Goal: Task Accomplishment & Management: Manage account settings

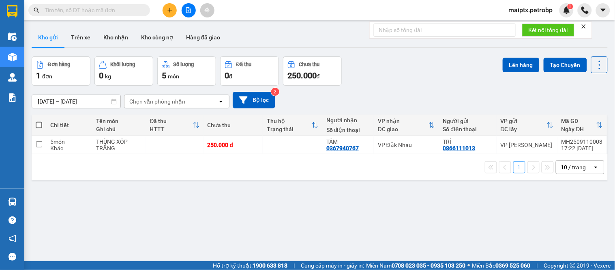
click at [533, 9] on span "maiptx.petrobp" at bounding box center [531, 10] width 57 height 10
click at [531, 26] on span "Đăng xuất" at bounding box center [534, 25] width 41 height 9
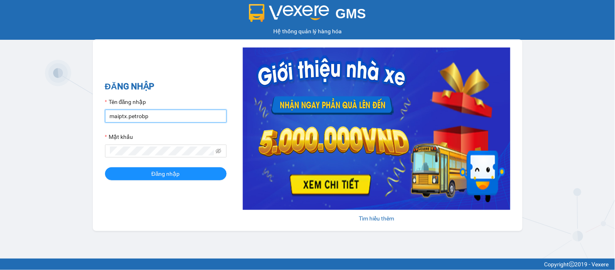
click at [200, 114] on input "maiptx.petrobp" at bounding box center [166, 116] width 122 height 13
type input "dienpt.petrobp"
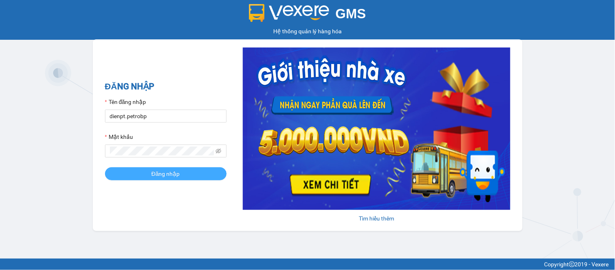
click at [146, 176] on button "Đăng nhập" at bounding box center [166, 173] width 122 height 13
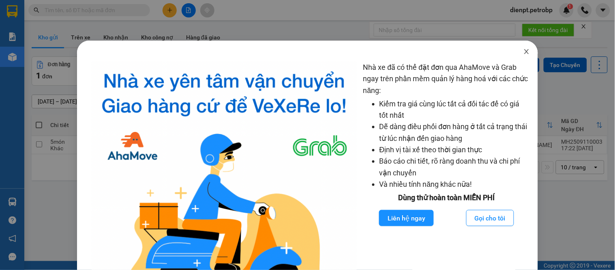
click at [524, 50] on icon "close" at bounding box center [527, 51] width 6 height 6
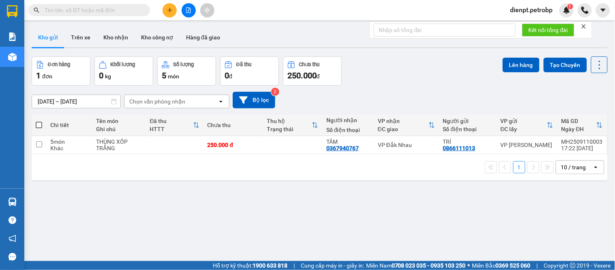
click at [384, 76] on div "Đơn hàng 1 đơn Khối lượng 0 kg Số lượng 5 món Đã thu 0 đ Chưa thu 250.000 đ Lên…" at bounding box center [320, 70] width 576 height 29
click at [125, 37] on button "Kho nhận" at bounding box center [116, 37] width 38 height 19
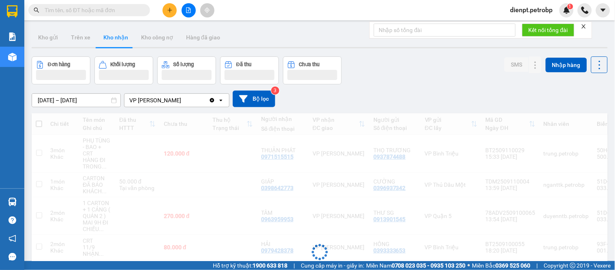
click at [405, 78] on div "Đơn hàng Khối lượng Số lượng Đã thu Chưa thu SMS Nhập hàng" at bounding box center [320, 70] width 576 height 28
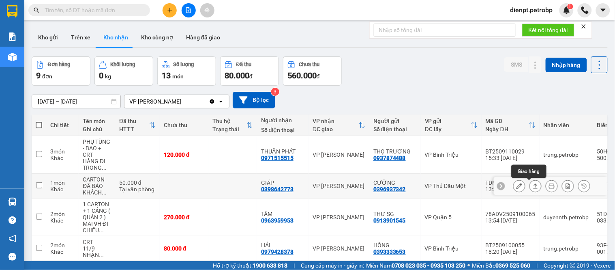
click at [534, 188] on icon at bounding box center [536, 185] width 4 height 5
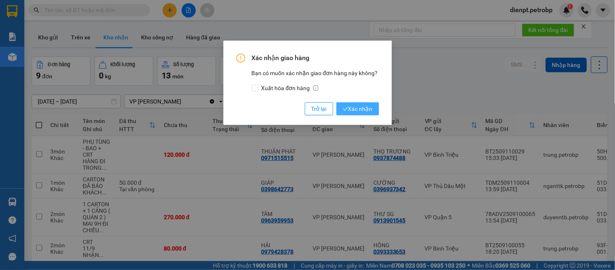
click at [352, 108] on span "Xác nhận" at bounding box center [358, 108] width 30 height 9
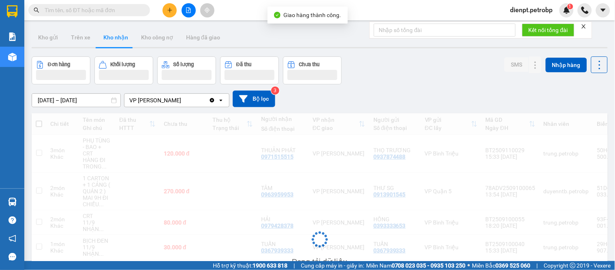
click at [430, 81] on div "Đơn hàng Khối lượng Số lượng Đã thu Chưa thu SMS Nhập hàng" at bounding box center [320, 70] width 576 height 28
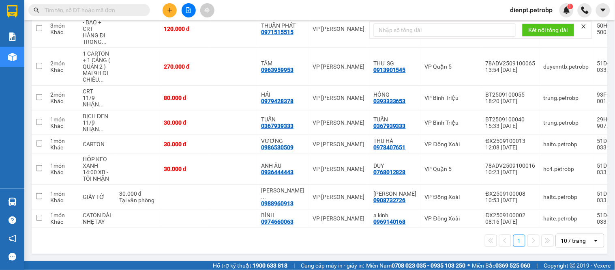
scroll to position [45, 0]
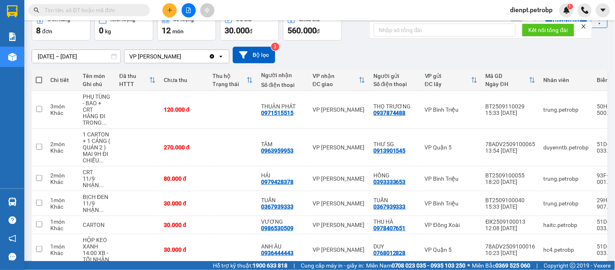
click at [350, 48] on div "10/09/2025 – 12/09/2025 Press the down arrow key to interact with the calendar …" at bounding box center [320, 55] width 576 height 17
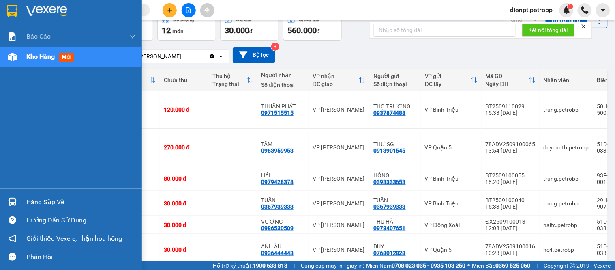
click at [14, 198] on img at bounding box center [12, 202] width 9 height 9
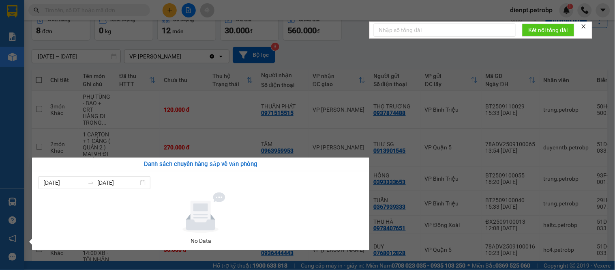
click at [380, 51] on section "Kết quả tìm kiếm ( 0 ) Bộ lọc No Data dienpt.petrobp 1 Báo cáo BC tiền tận nơi …" at bounding box center [307, 135] width 615 height 270
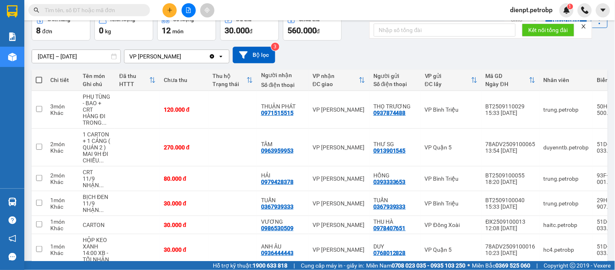
scroll to position [0, 0]
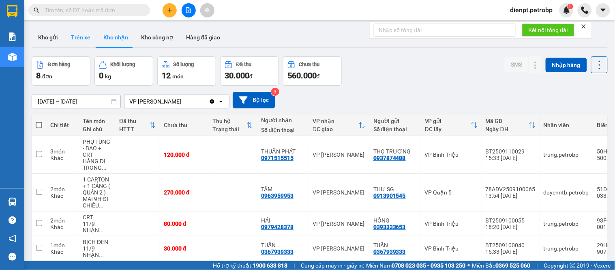
click at [80, 39] on button "Trên xe" at bounding box center [80, 37] width 32 height 19
type input "12/09/2025 – 12/09/2025"
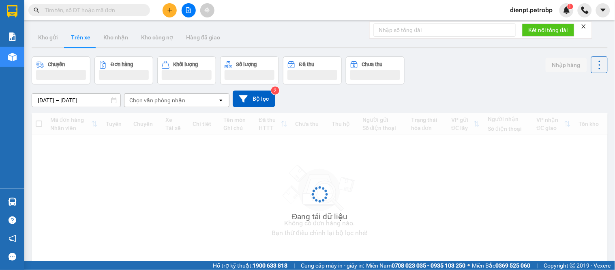
click at [491, 92] on div "12/09/2025 – 12/09/2025 Press the down arrow key to interact with the calendar …" at bounding box center [320, 98] width 576 height 17
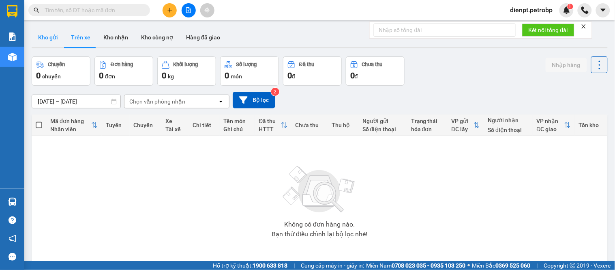
drag, startPoint x: 52, startPoint y: 38, endPoint x: 68, endPoint y: 37, distance: 16.3
click at [52, 38] on button "Kho gửi" at bounding box center [48, 37] width 33 height 19
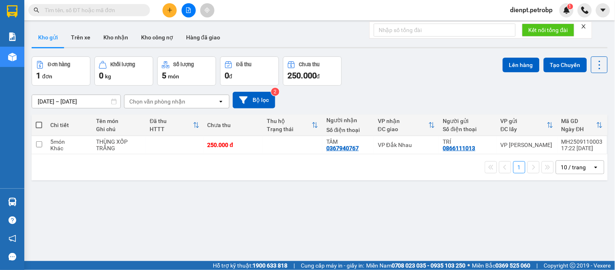
click at [429, 58] on div "Đơn hàng 1 đơn Khối lượng 0 kg Số lượng 5 món Đã thu 0 đ Chưa thu 250.000 đ Lên…" at bounding box center [320, 70] width 576 height 29
click at [541, 145] on icon at bounding box center [544, 145] width 6 height 6
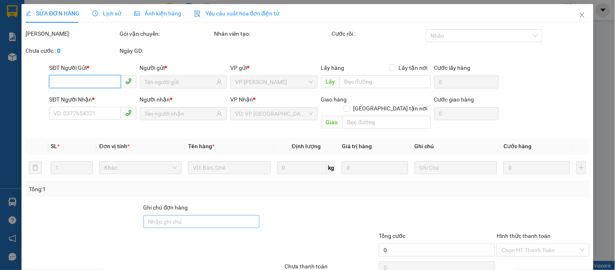
type input "0866111013"
type input "0367940767"
type input "Khách không gửi nữa . Hủy mã"
type input "250.000"
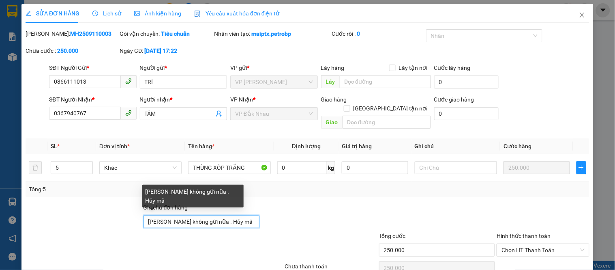
click at [198, 215] on input "Khách không gửi nữa . Hủy mã" at bounding box center [202, 221] width 116 height 13
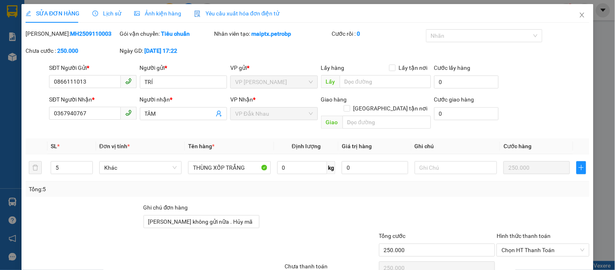
click at [340, 203] on div at bounding box center [319, 217] width 118 height 28
click at [579, 17] on icon "close" at bounding box center [582, 15] width 6 height 6
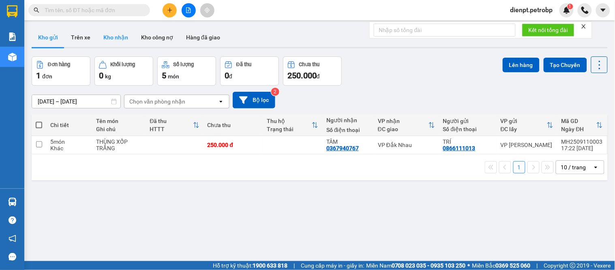
click at [117, 35] on button "Kho nhận" at bounding box center [116, 37] width 38 height 19
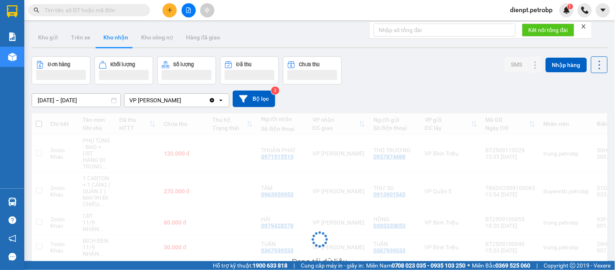
click at [410, 74] on div "Đơn hàng Khối lượng Số lượng Đã thu Chưa thu SMS Nhập hàng" at bounding box center [320, 70] width 576 height 28
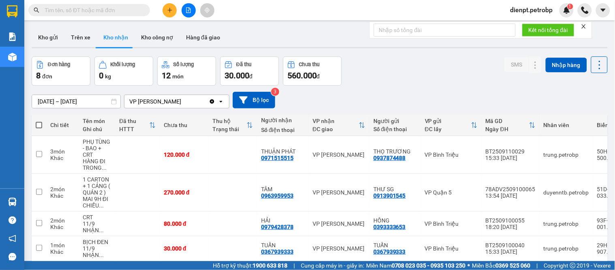
click at [374, 98] on div "10/09/2025 – 12/09/2025 Press the down arrow key to interact with the calendar …" at bounding box center [320, 100] width 576 height 17
drag, startPoint x: 445, startPoint y: 87, endPoint x: 408, endPoint y: 39, distance: 60.2
click at [437, 70] on div "ver 1.8.143 Kho gửi Trên xe Kho nhận Kho công nợ Hàng đã giao Đơn hàng 8 đơn Kh…" at bounding box center [319, 203] width 583 height 358
click at [395, 86] on div "10/09/2025 – 12/09/2025 Press the down arrow key to interact with the calendar …" at bounding box center [320, 100] width 576 height 29
click at [391, 91] on div "10/09/2025 – 12/09/2025 Press the down arrow key to interact with the calendar …" at bounding box center [320, 100] width 576 height 29
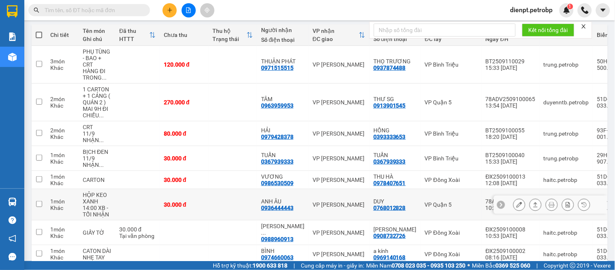
scroll to position [136, 0]
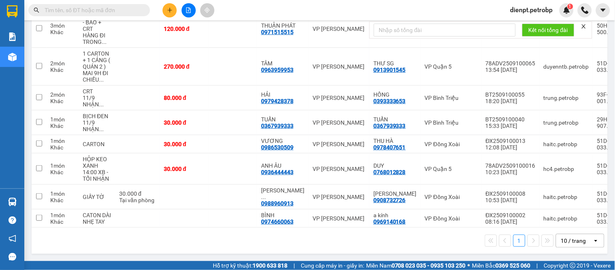
click at [109, 240] on div "1 10 / trang open" at bounding box center [320, 241] width 570 height 14
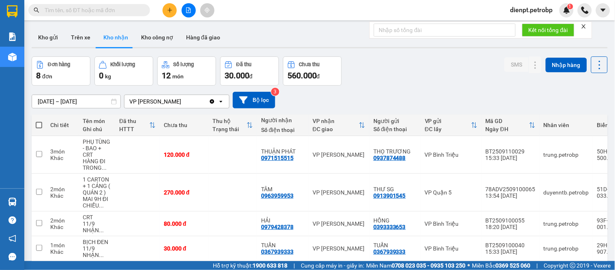
click at [349, 65] on div "Đơn hàng 8 đơn Khối lượng 0 kg Số lượng 12 món Đã thu 30.000 đ Chưa thu 560.000…" at bounding box center [320, 70] width 576 height 29
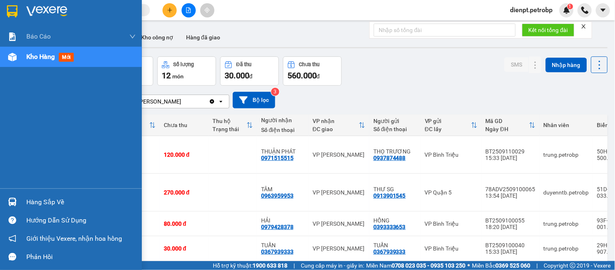
click at [19, 197] on div at bounding box center [12, 202] width 14 height 14
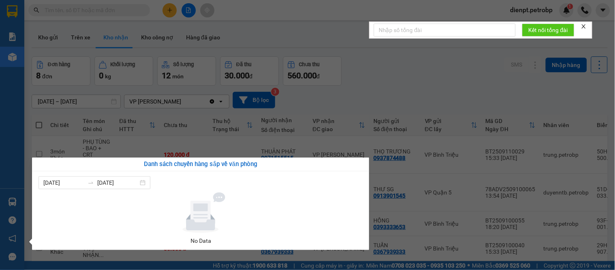
click at [387, 88] on section "Kết quả tìm kiếm ( 0 ) Bộ lọc No Data dienpt.petrobp 1 Báo cáo BC tiền tận nơi …" at bounding box center [307, 135] width 615 height 270
